Goal: Find specific page/section: Find specific page/section

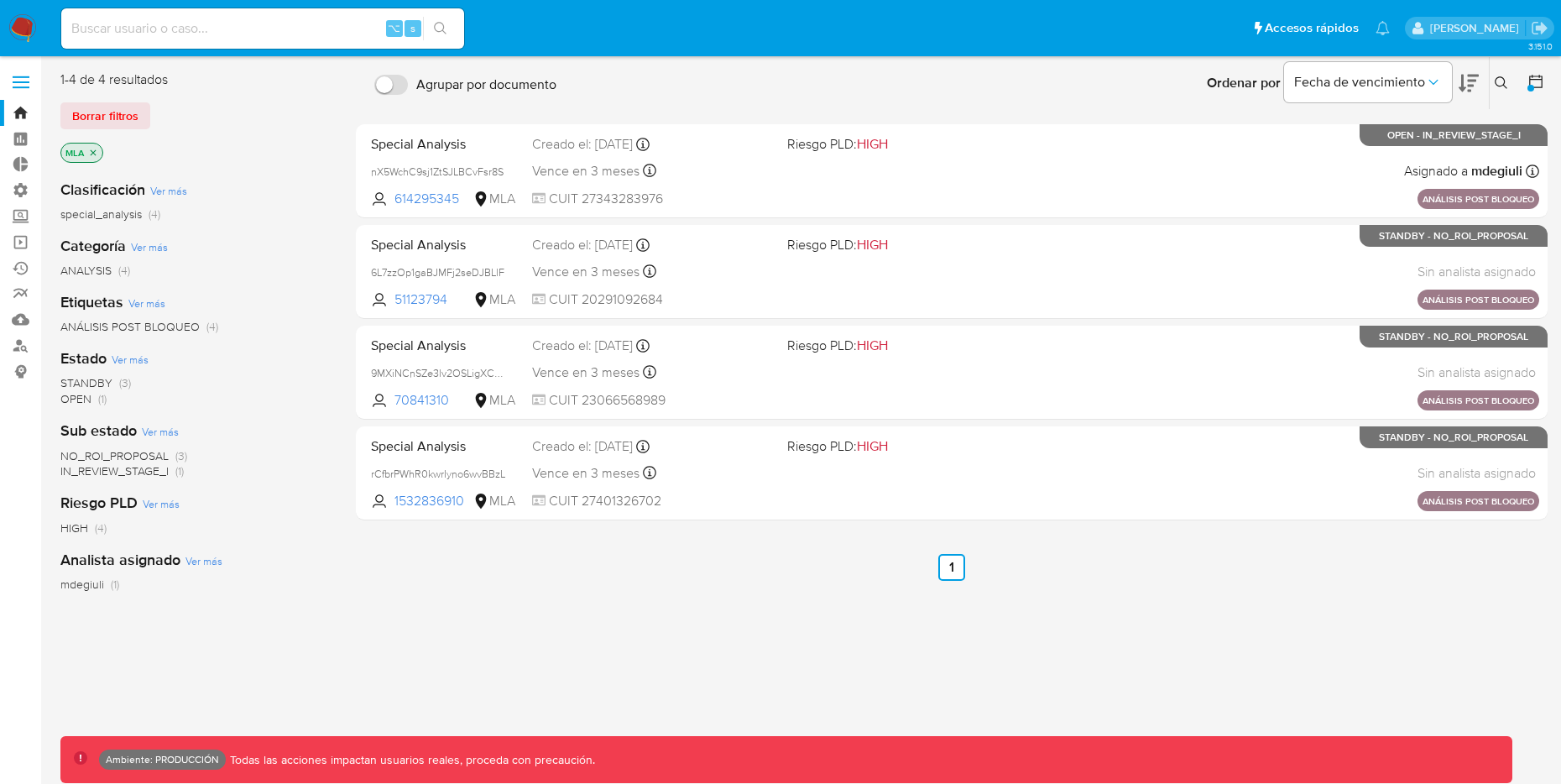
scroll to position [44, 0]
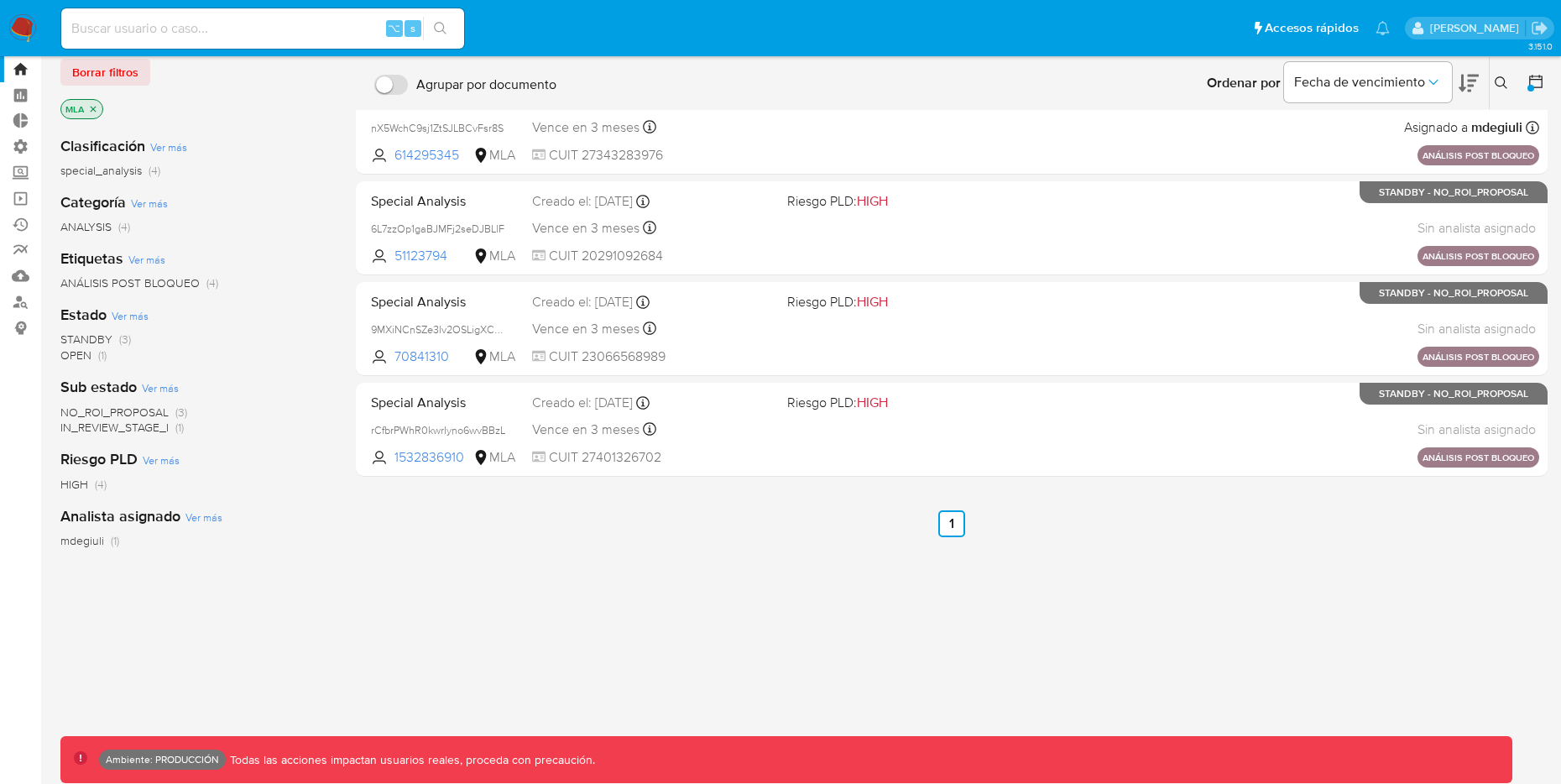
click at [95, 110] on icon "close-filter" at bounding box center [94, 108] width 6 height 6
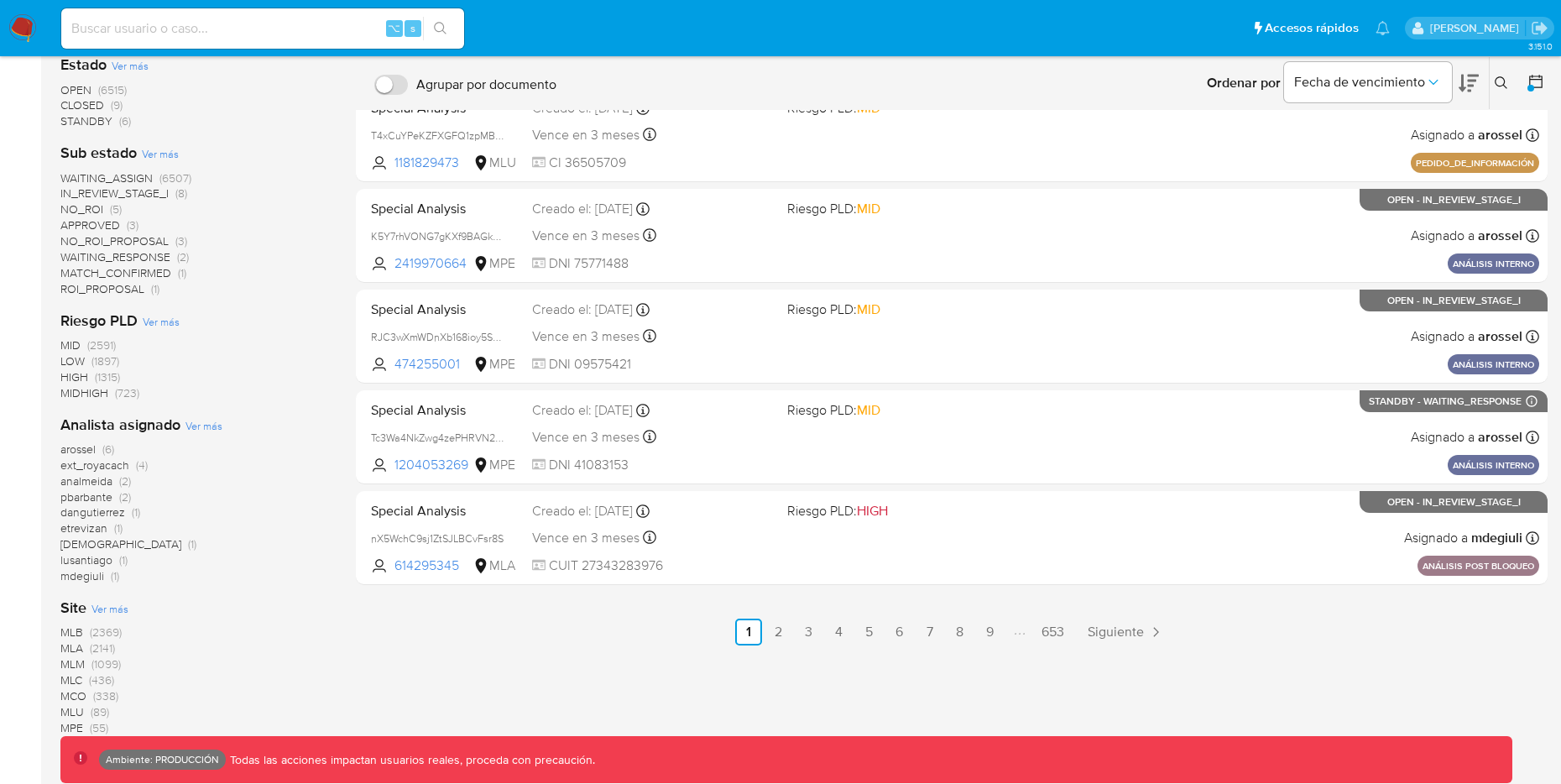
scroll to position [598, 0]
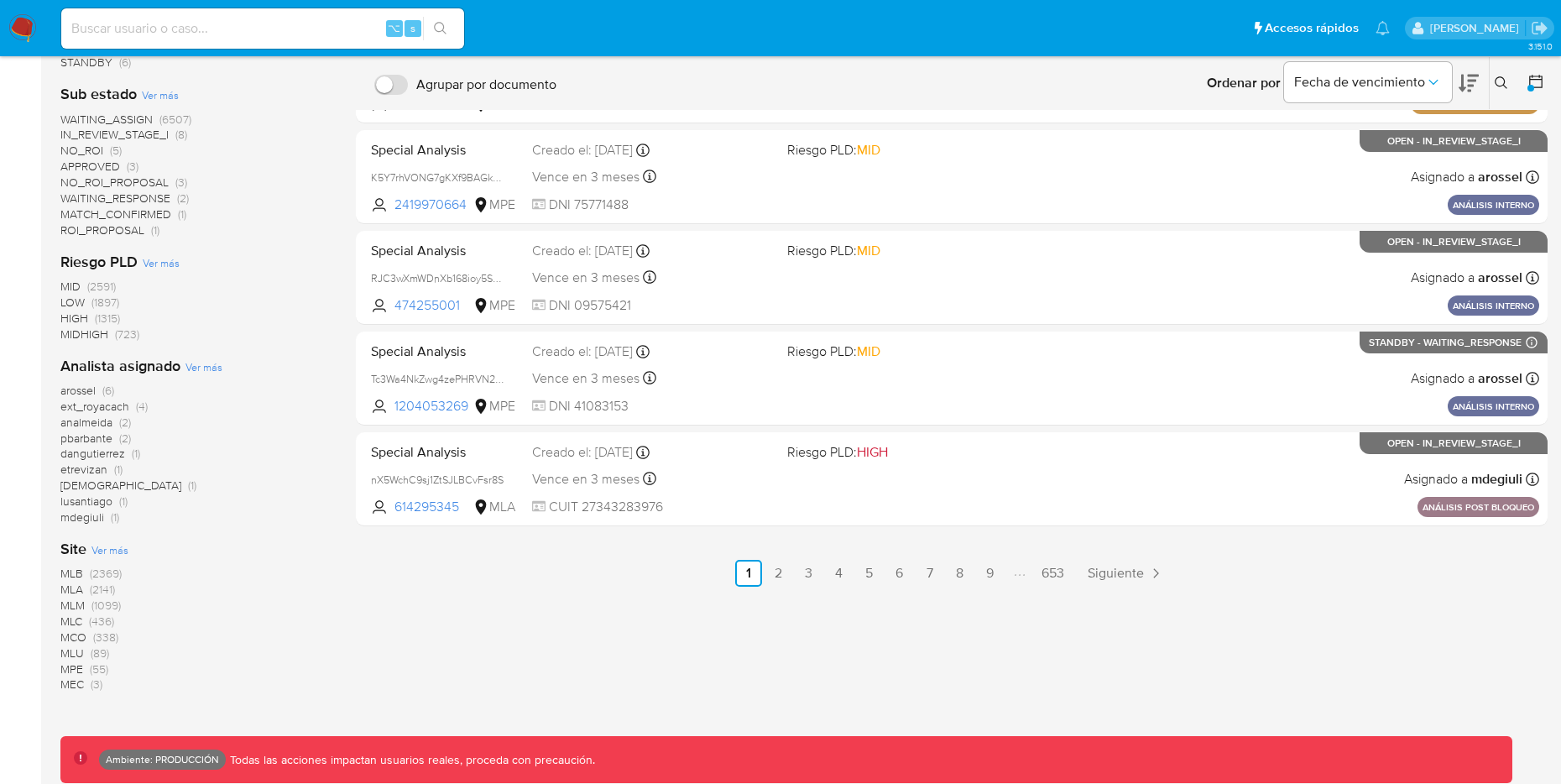
click at [78, 597] on span "MLM" at bounding box center [72, 605] width 24 height 17
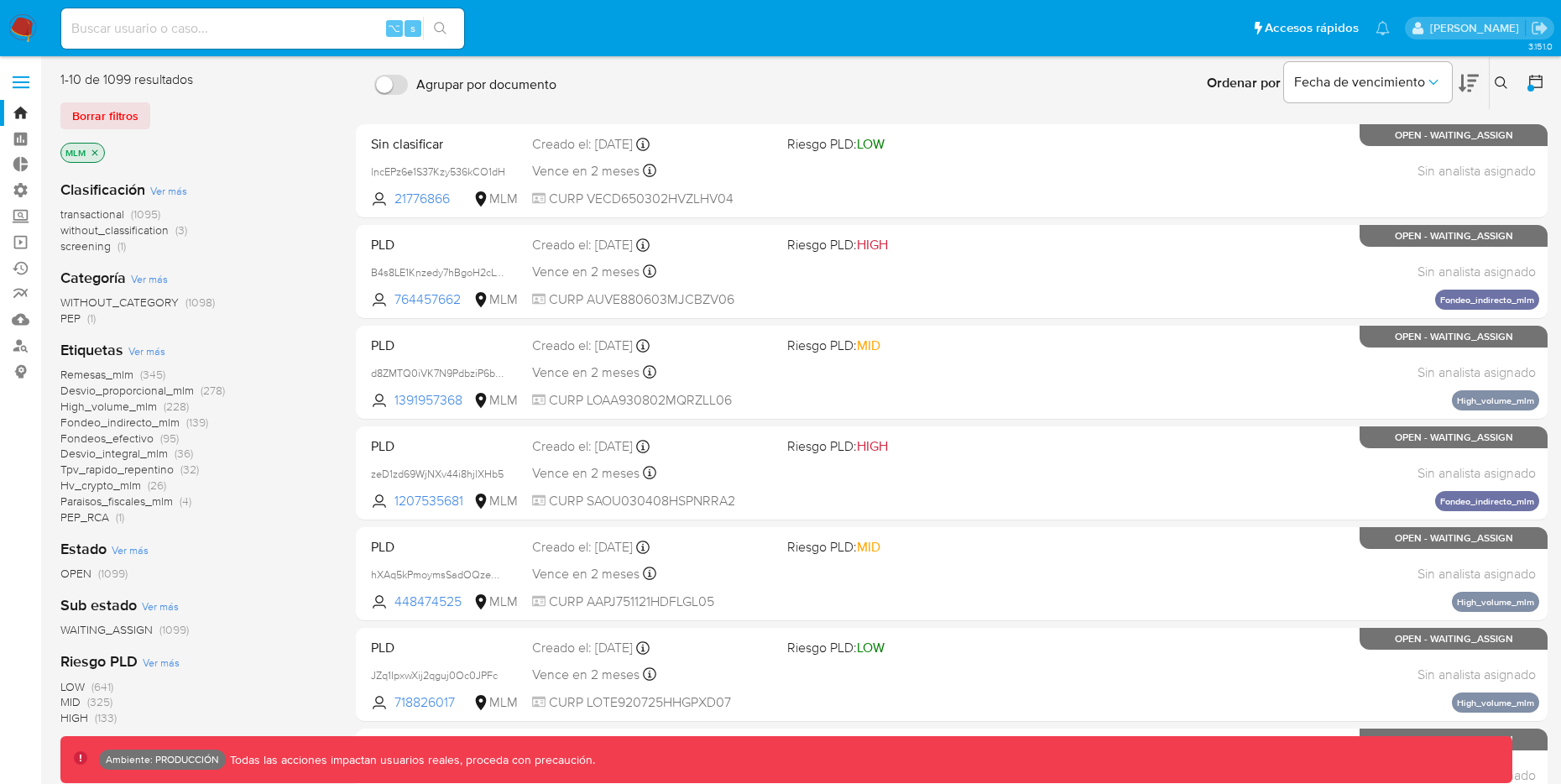
click at [97, 156] on icon "close-filter" at bounding box center [95, 152] width 11 height 11
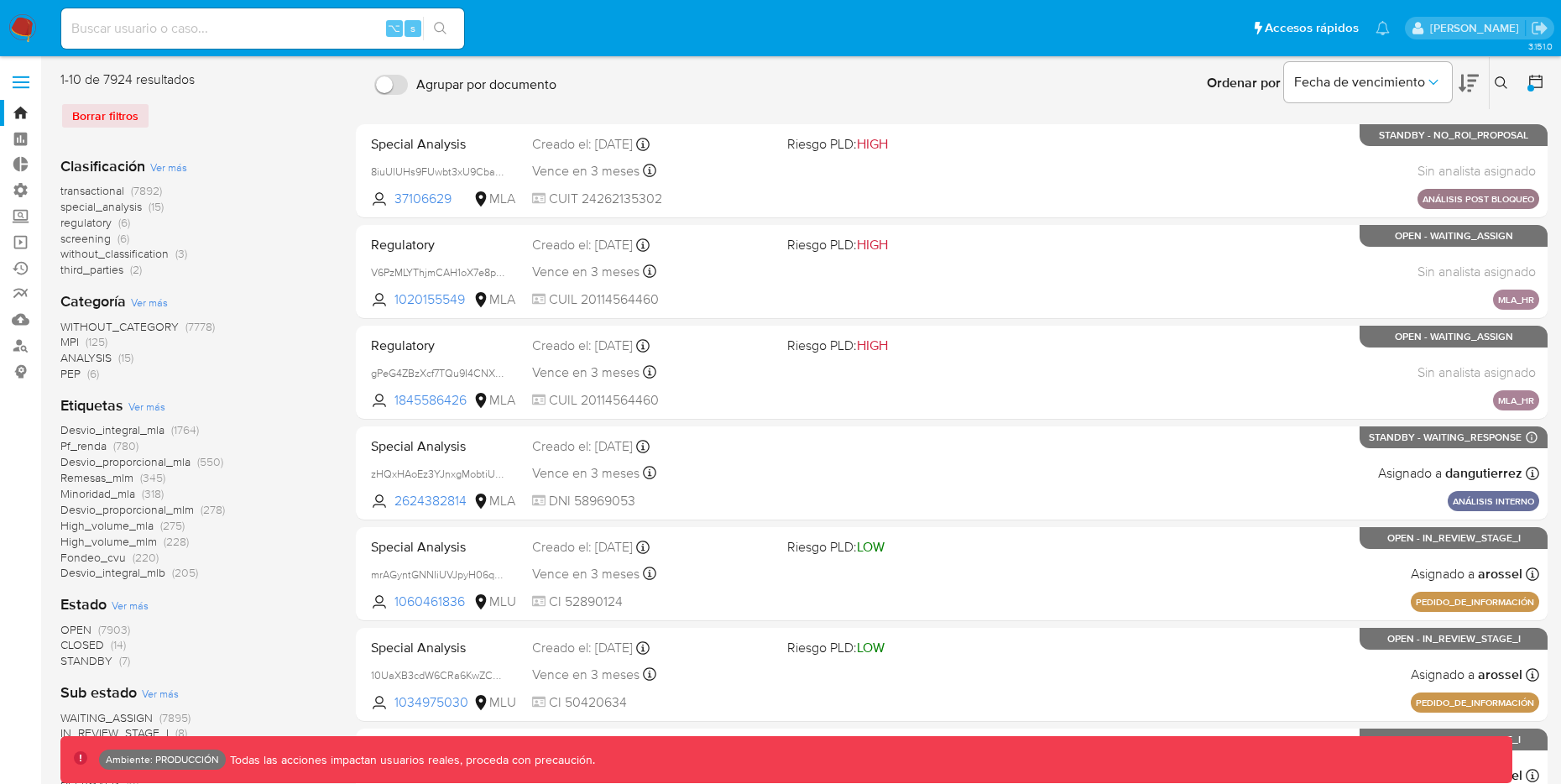
click at [103, 120] on div "Borrar filtros" at bounding box center [195, 116] width 268 height 27
click at [108, 117] on div "Borrar filtros" at bounding box center [195, 116] width 268 height 27
click at [1538, 84] on icon at bounding box center [1536, 81] width 17 height 17
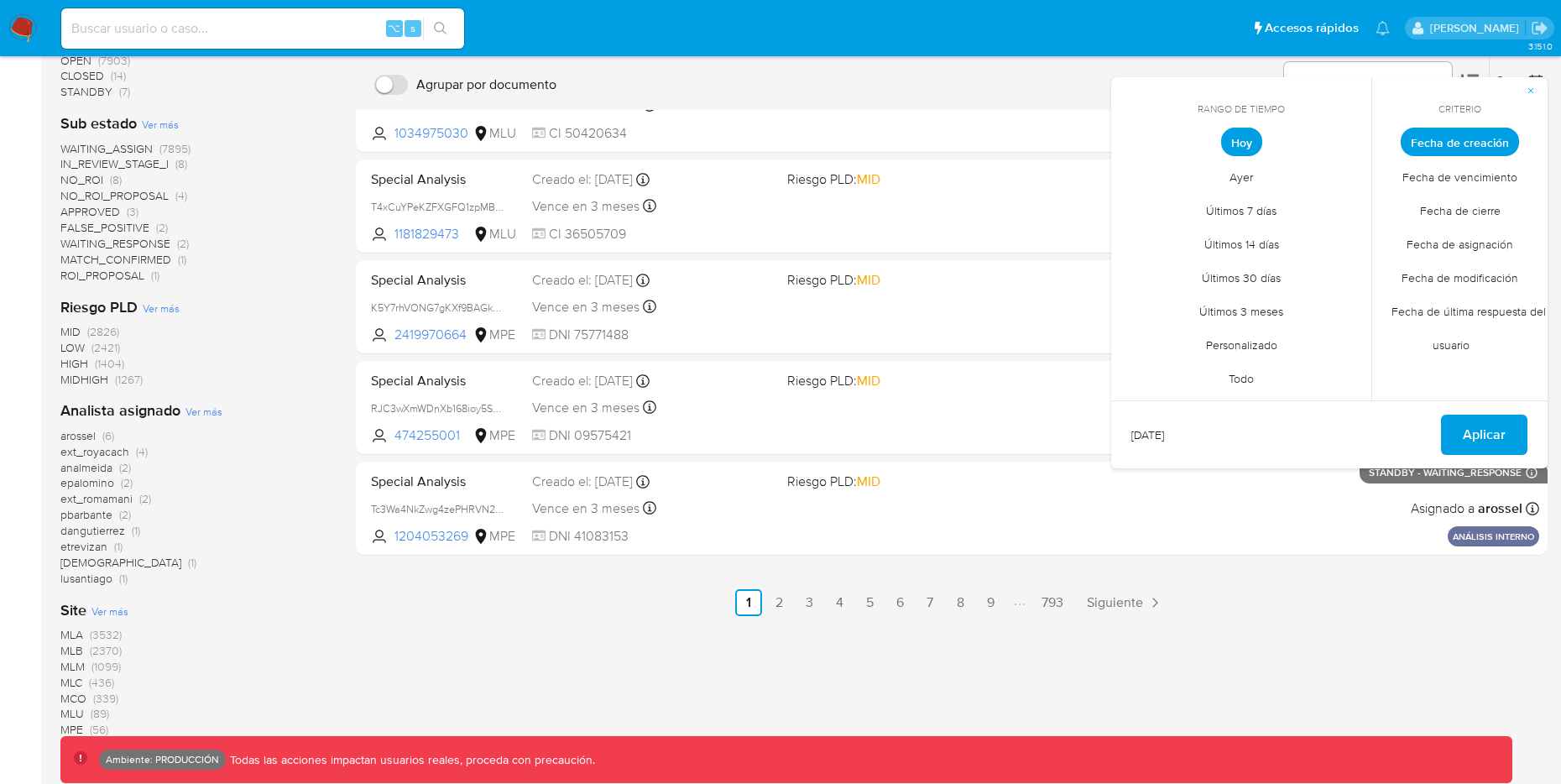
scroll to position [630, 0]
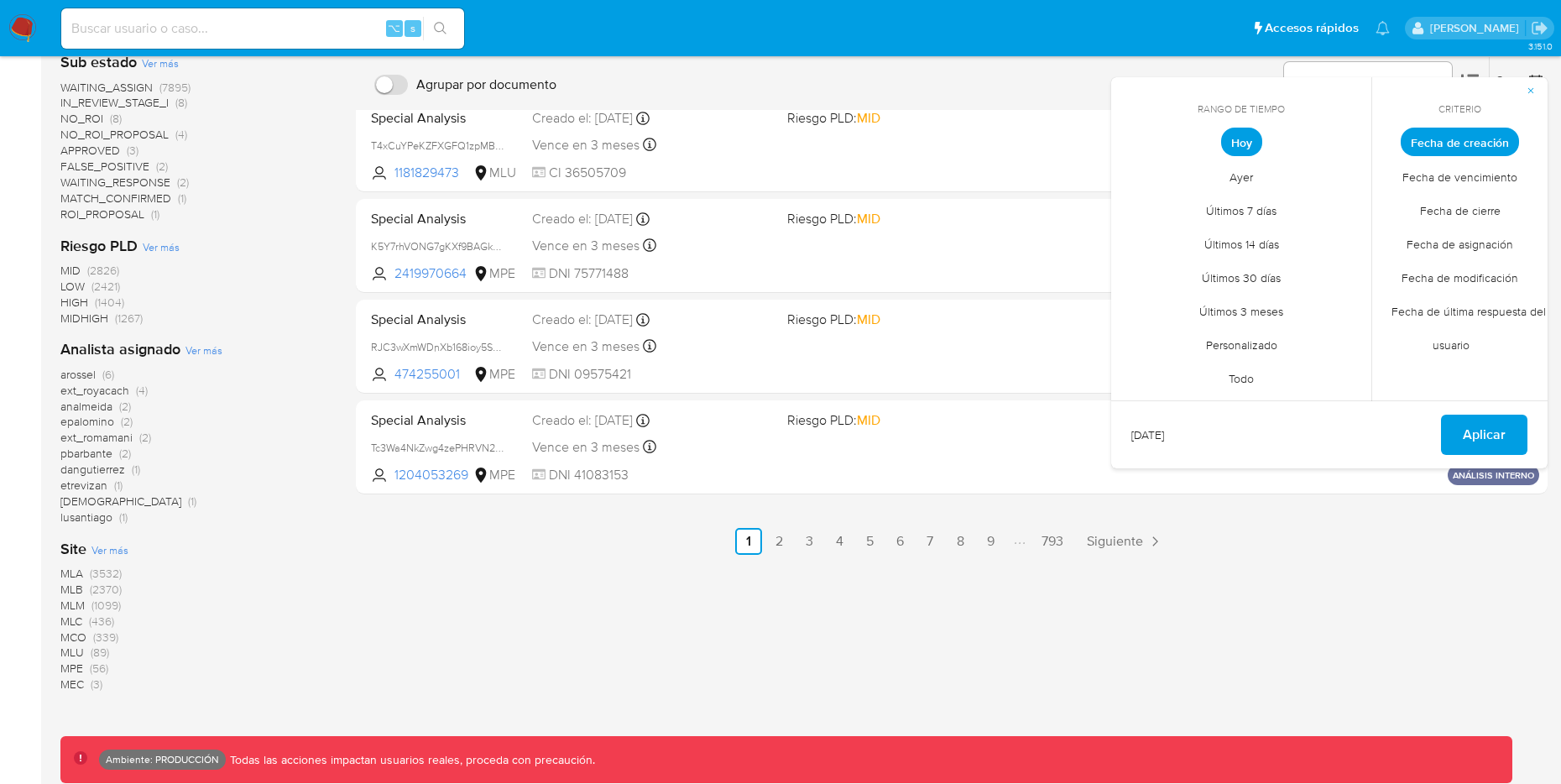
click at [110, 569] on span "(3532)" at bounding box center [105, 573] width 32 height 17
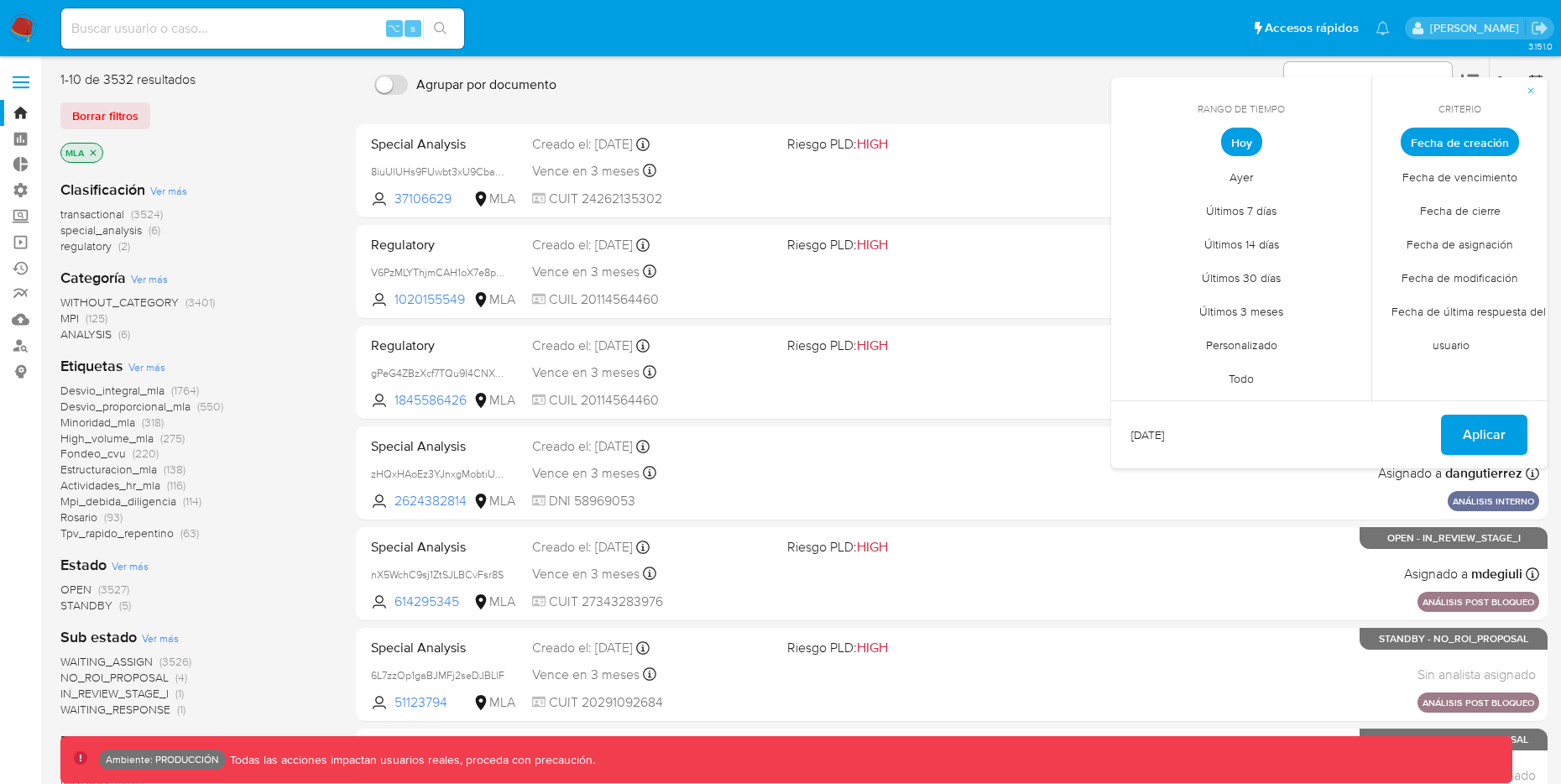
click at [302, 439] on div "Desvio_integral_mla (1764) Desvio_proporcional_mla (550) Minoridad_mla (318) Hi…" at bounding box center [195, 461] width 268 height 158
click at [1536, 88] on icon "button" at bounding box center [1531, 90] width 11 height 11
